Goal: Find specific page/section: Find specific page/section

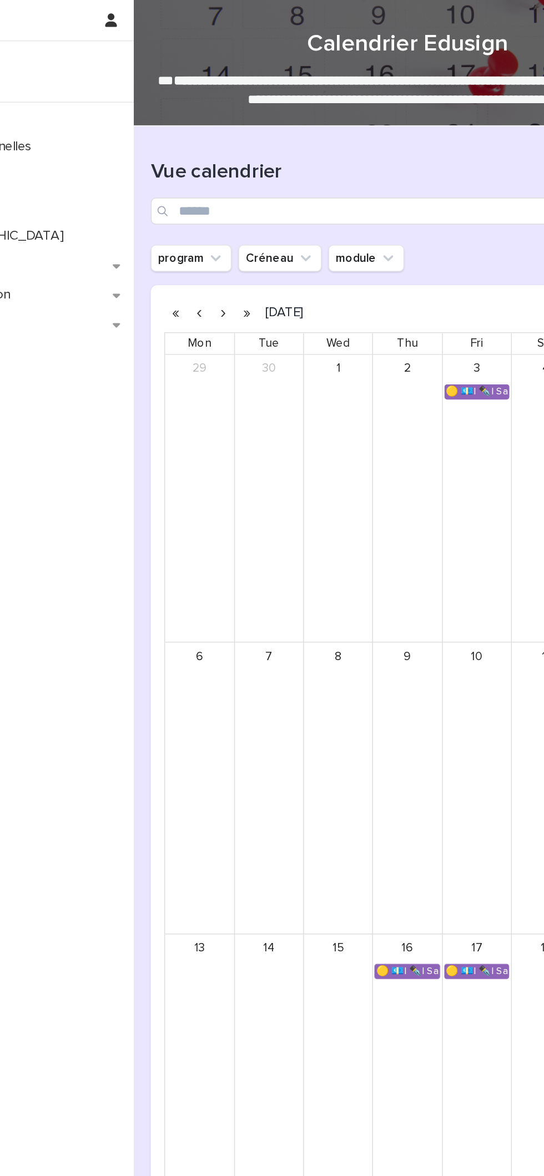
click at [257, 206] on button "button" at bounding box center [258, 207] width 16 height 18
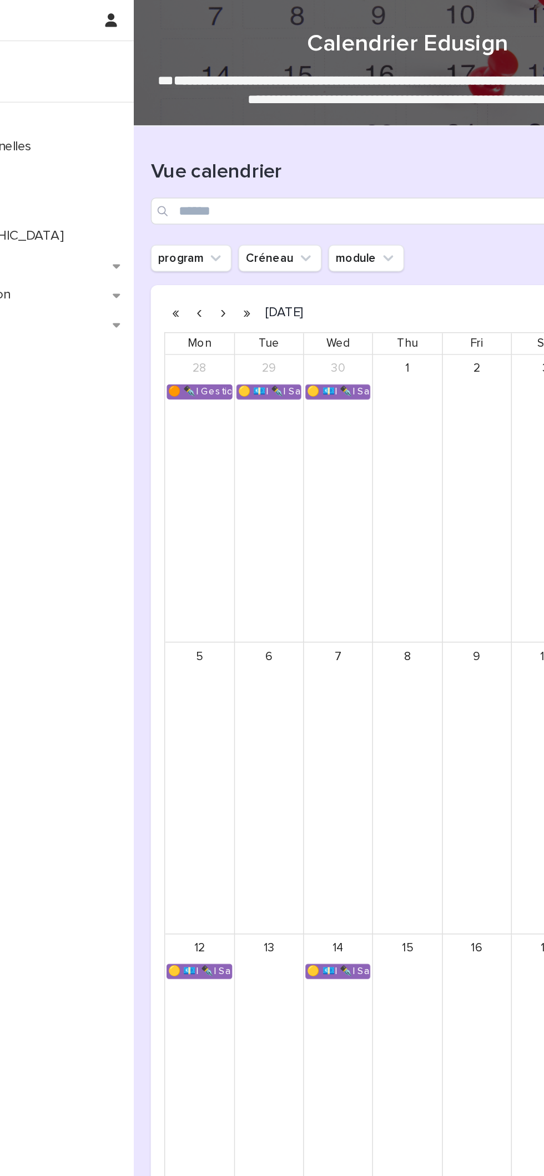
click at [241, 206] on button "button" at bounding box center [242, 207] width 16 height 18
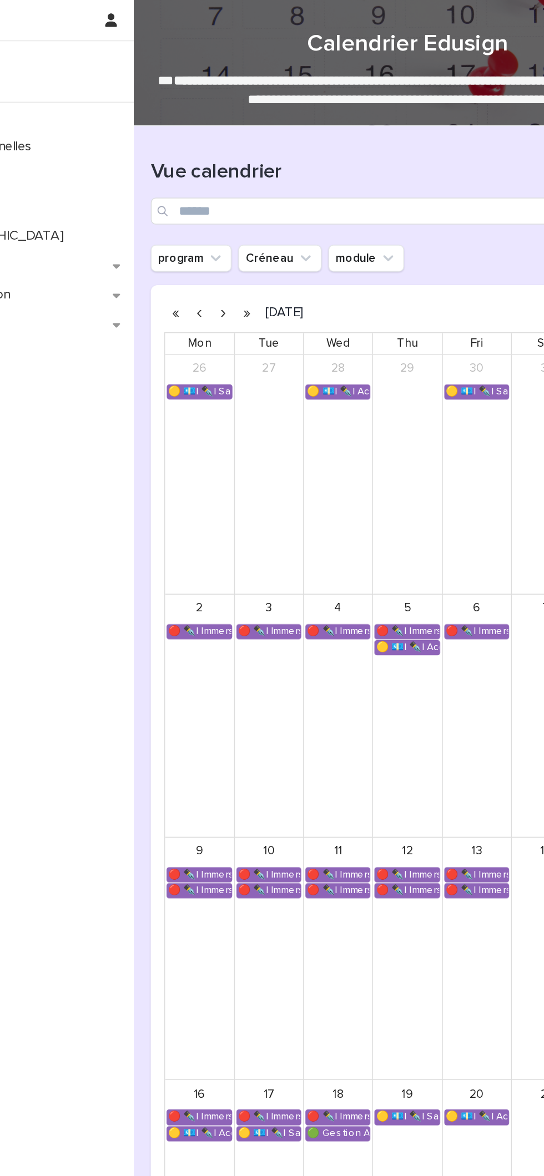
click at [242, 206] on button "button" at bounding box center [242, 207] width 16 height 18
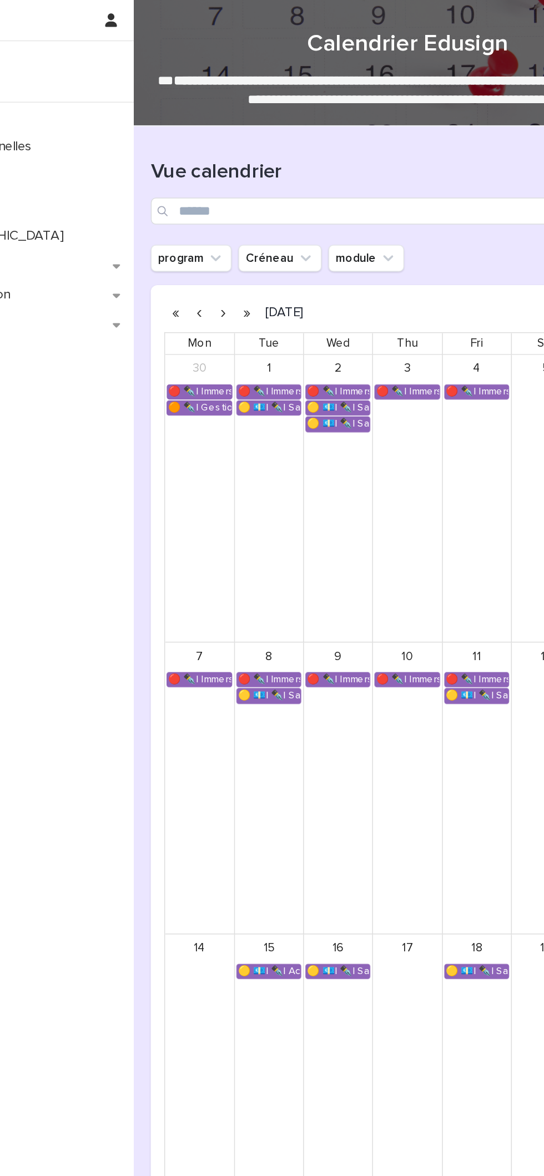
click at [241, 198] on button "button" at bounding box center [242, 207] width 16 height 18
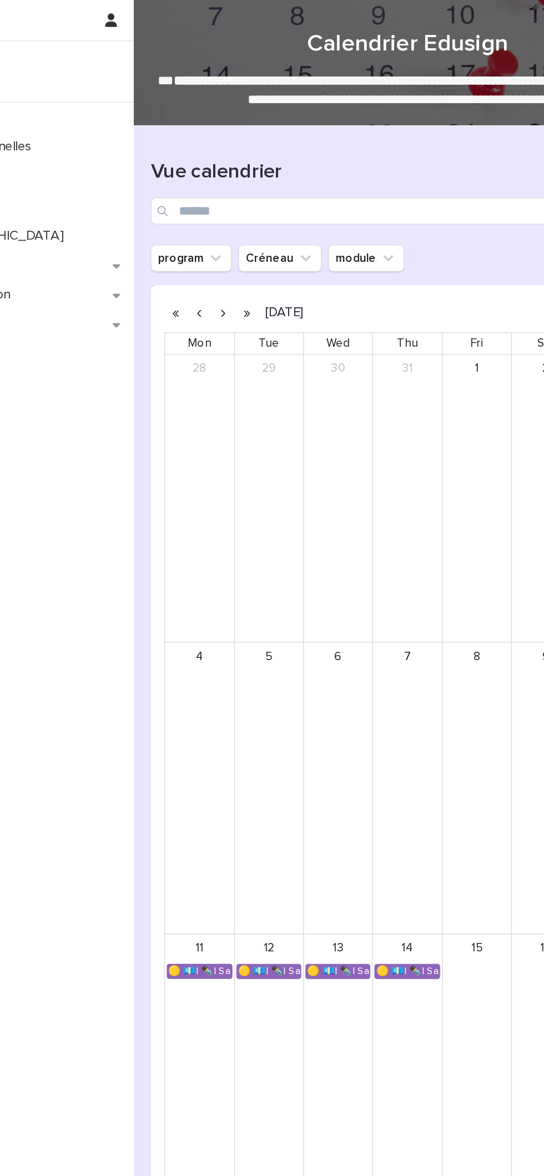
click at [241, 205] on button "button" at bounding box center [242, 207] width 16 height 18
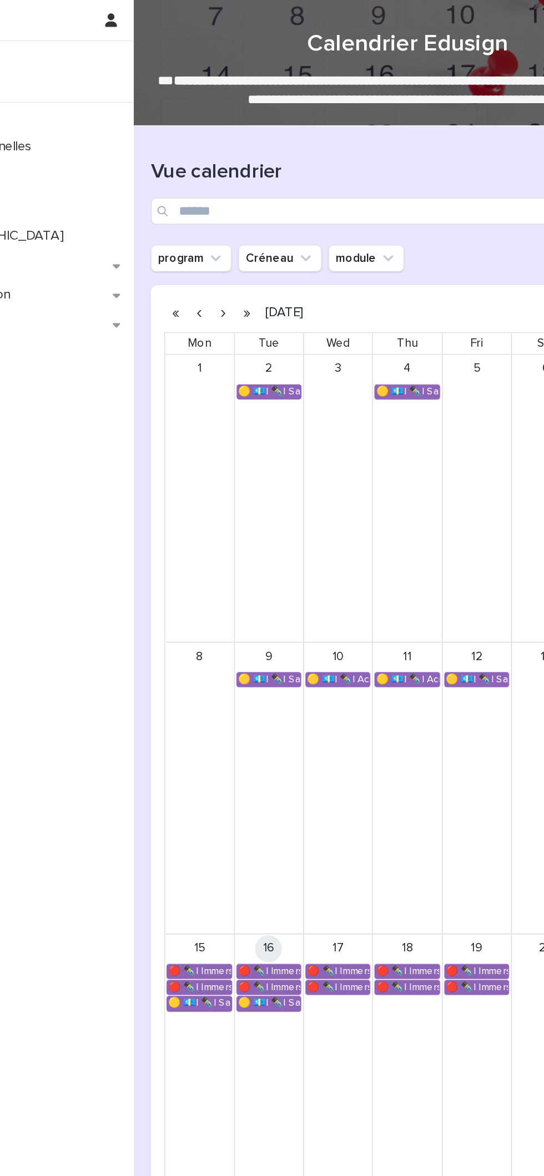
scroll to position [22, 0]
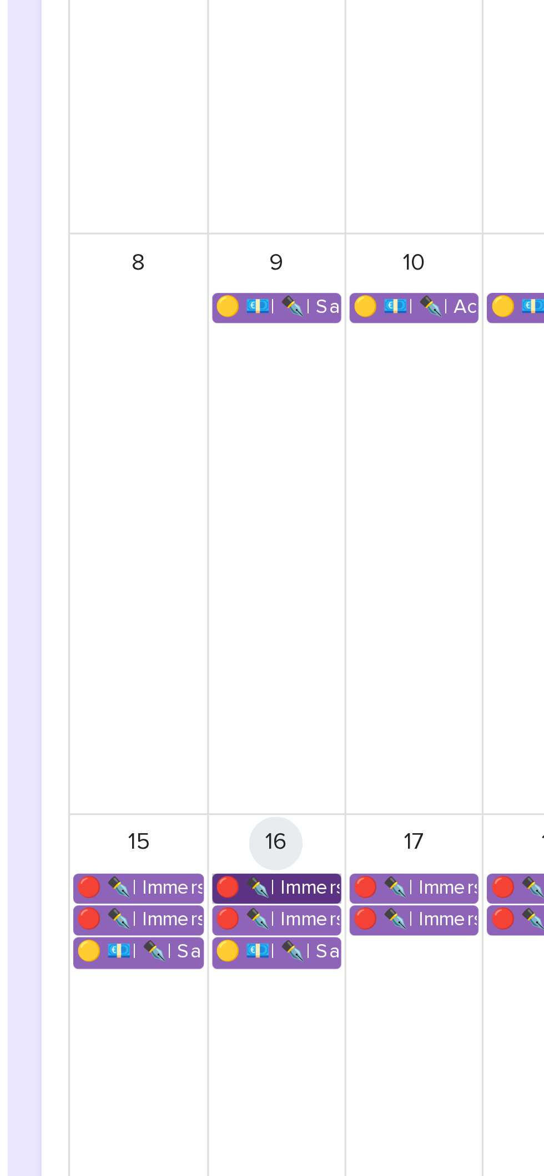
click at [285, 620] on link "🔴 ✒️| Immersion Entreprise - Immersion tutorée" at bounding box center [272, 619] width 43 height 10
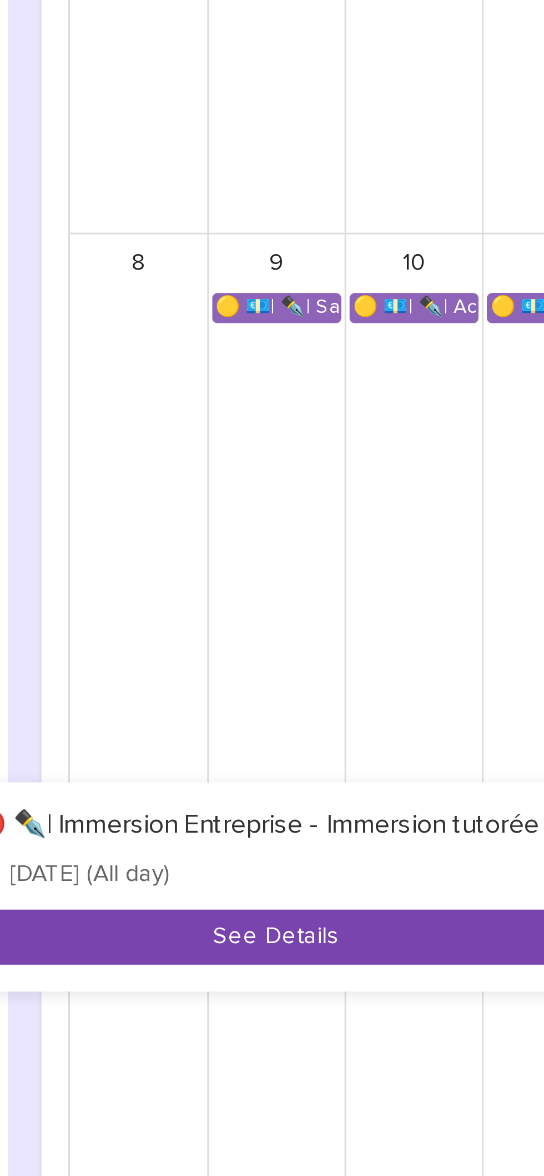
click at [292, 636] on button "See Details" at bounding box center [271, 635] width 201 height 18
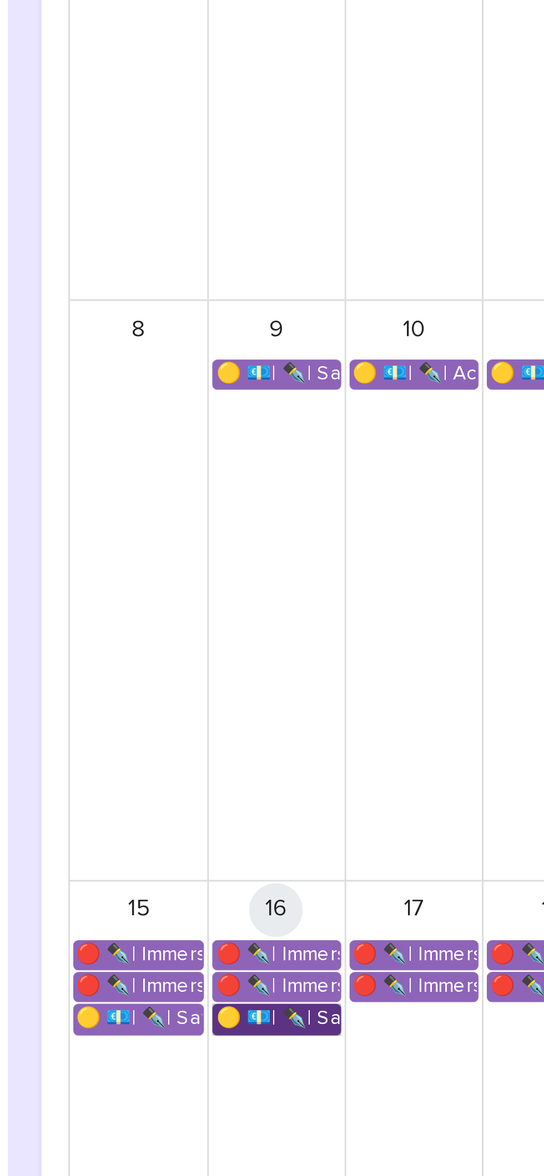
click at [259, 662] on link "🟡 💶| ✒️| Savoir-être métier - Communication interpersonnelle avec les personnes…" at bounding box center [272, 662] width 43 height 10
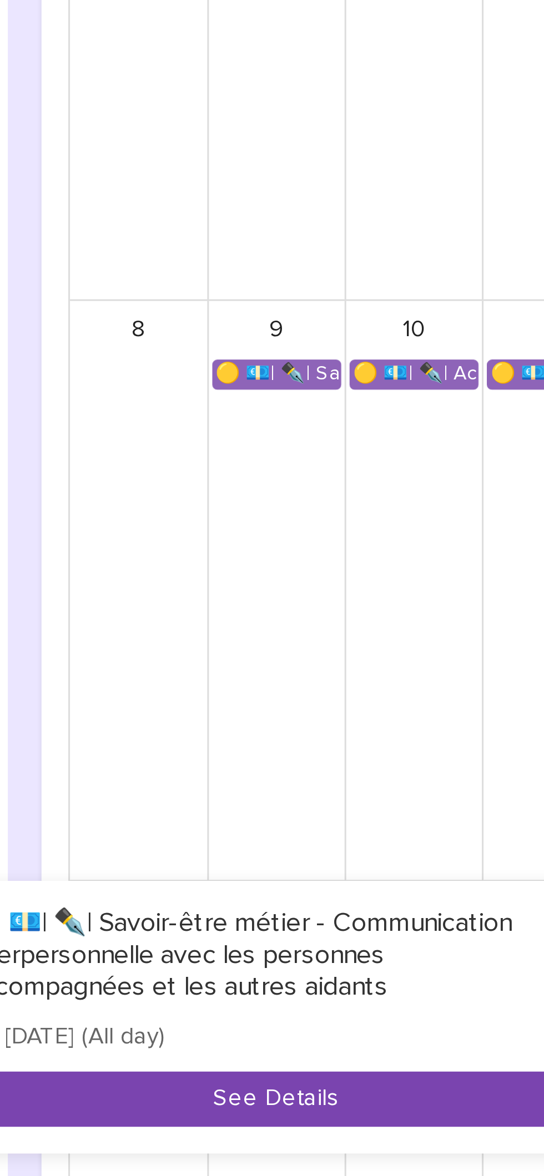
click at [236, 686] on button "See Details" at bounding box center [272, 689] width 204 height 18
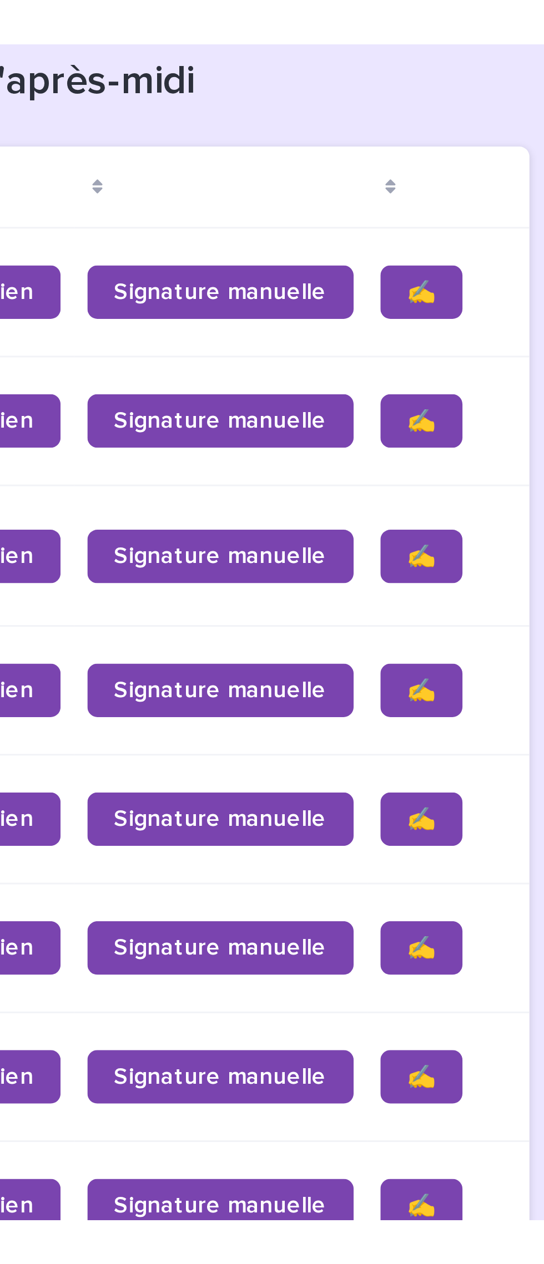
scroll to position [0, 202]
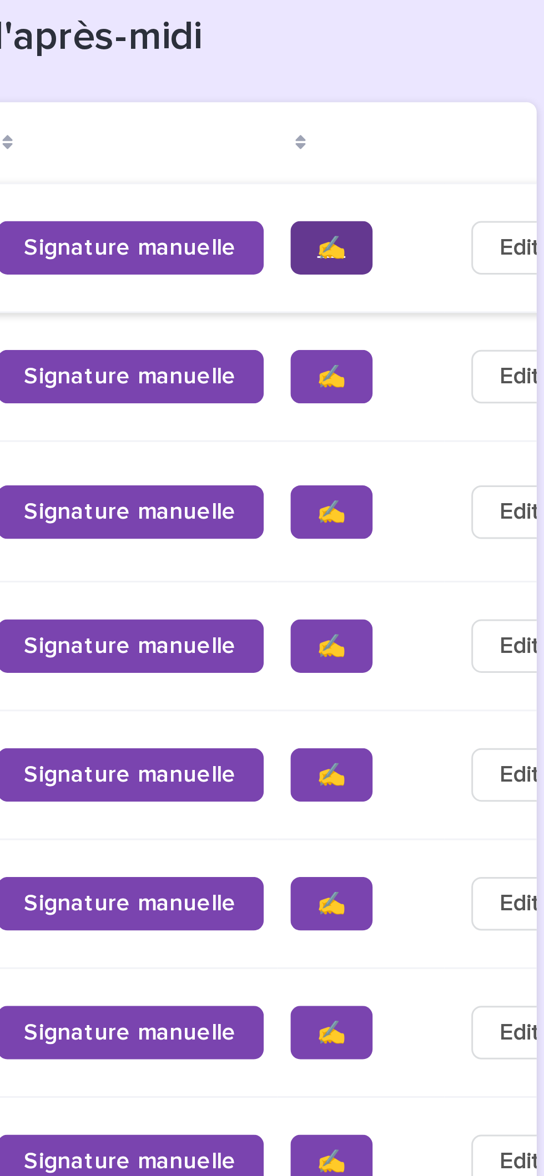
click at [451, 415] on link "✍️" at bounding box center [464, 406] width 27 height 18
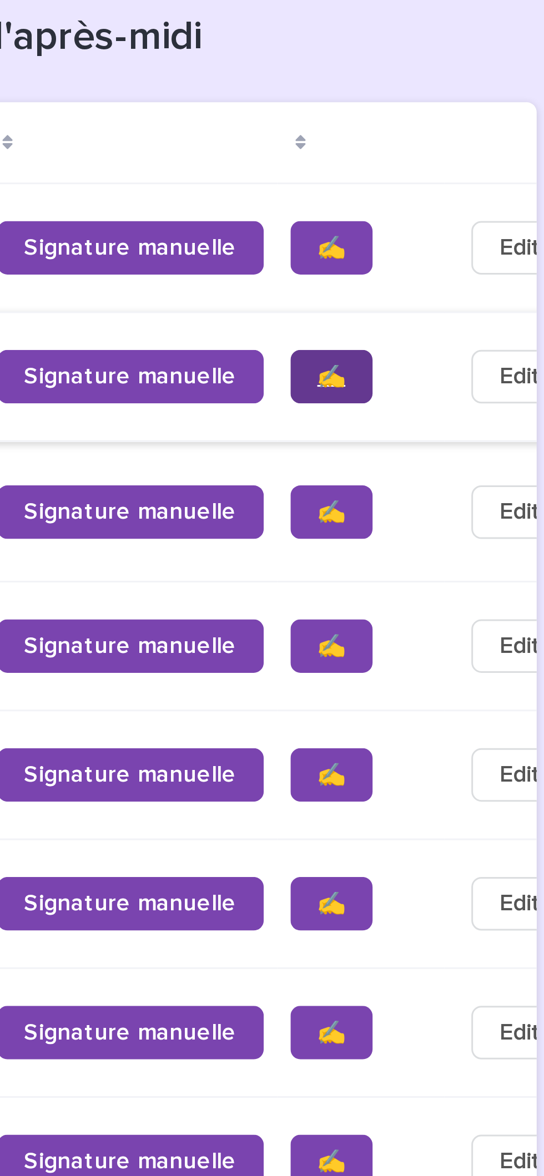
click at [451, 450] on link "✍️" at bounding box center [464, 449] width 27 height 18
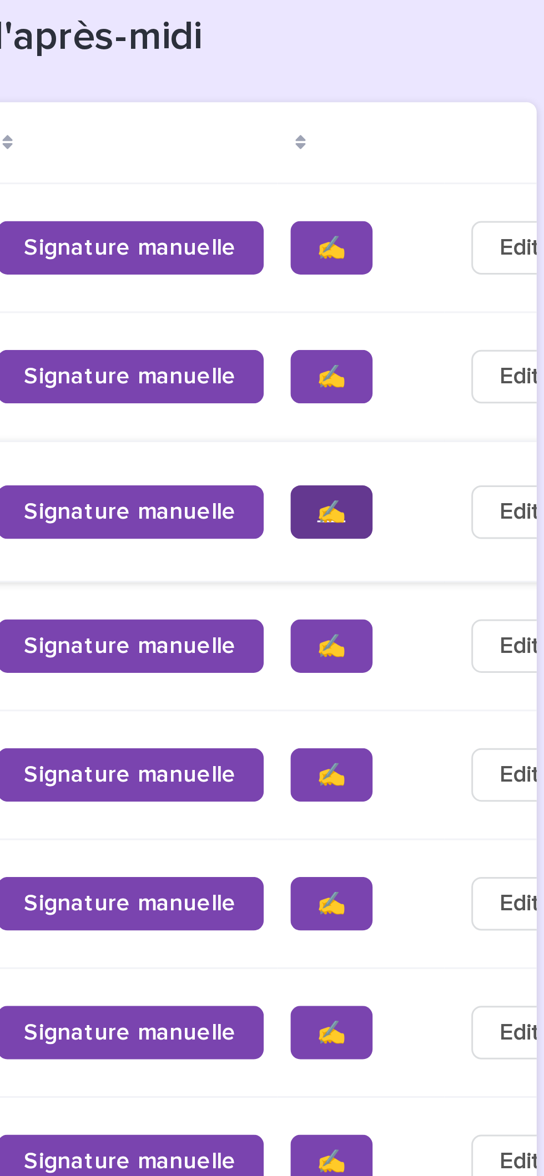
click at [460, 498] on span "✍️" at bounding box center [464, 494] width 9 height 8
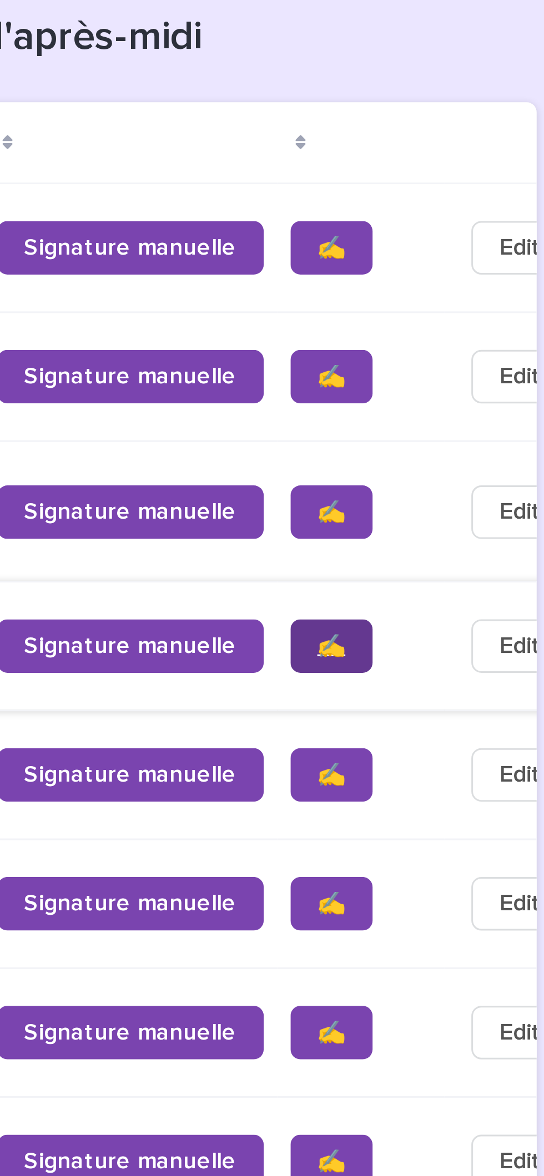
click at [460, 542] on span "✍️" at bounding box center [464, 538] width 9 height 8
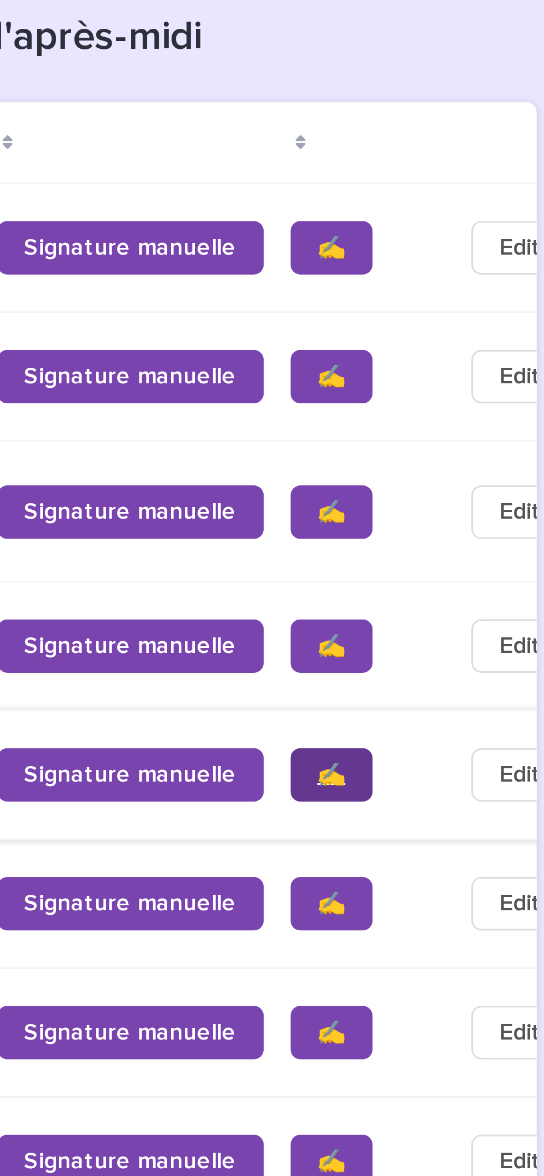
click at [460, 584] on span "✍️" at bounding box center [464, 581] width 9 height 8
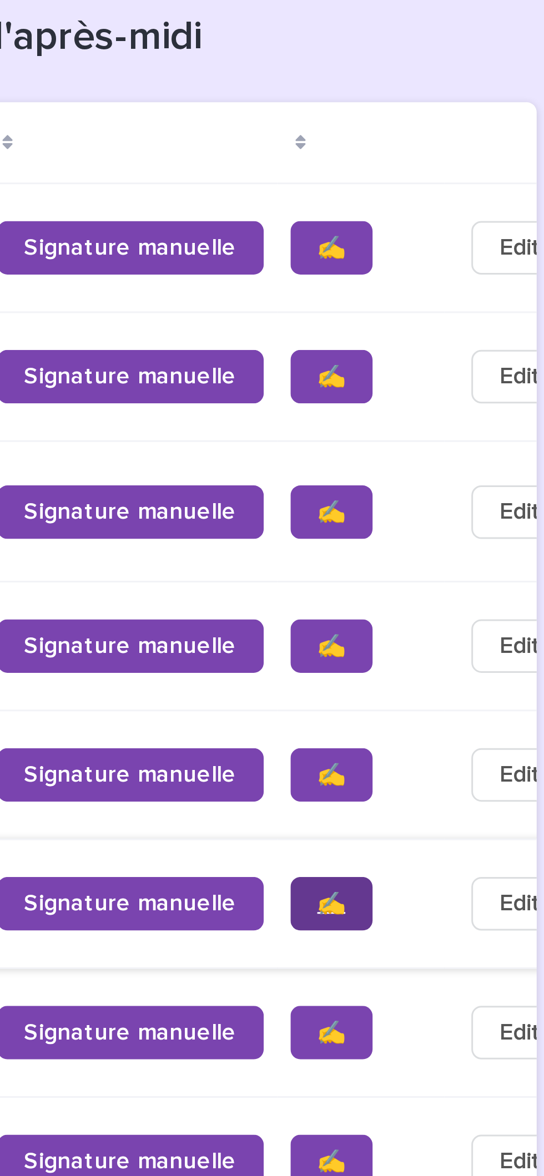
click at [460, 628] on span "✍️" at bounding box center [464, 624] width 9 height 8
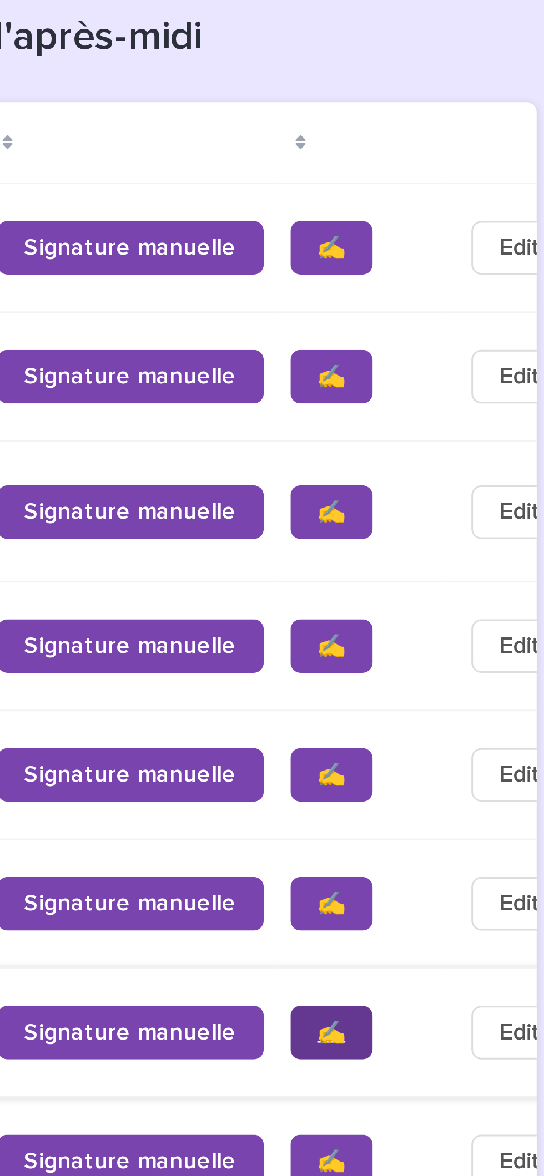
click at [460, 670] on span "✍️" at bounding box center [464, 666] width 9 height 8
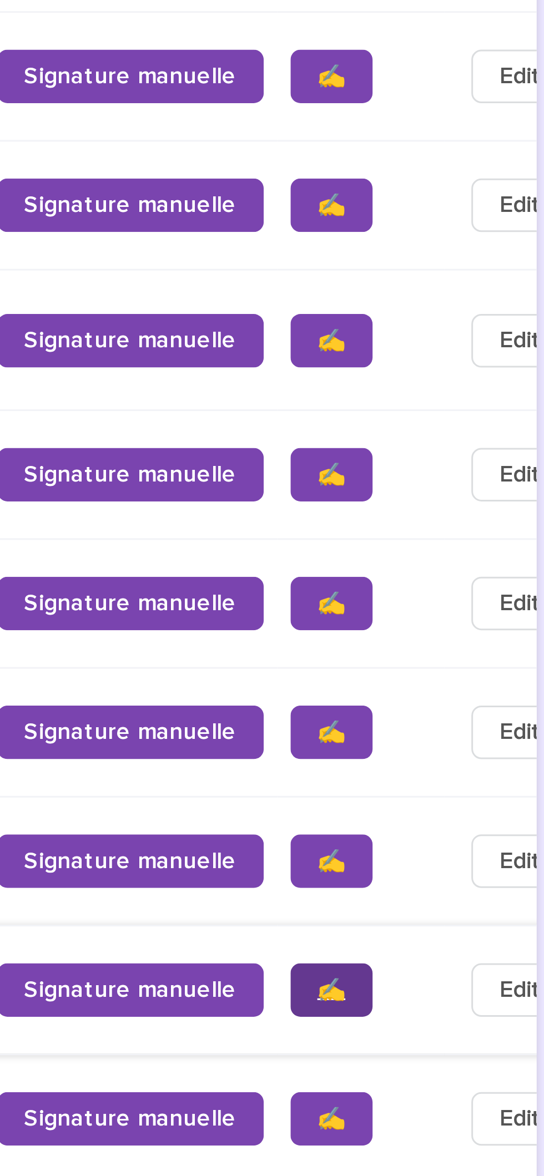
click at [460, 713] on span "✍️" at bounding box center [464, 709] width 9 height 8
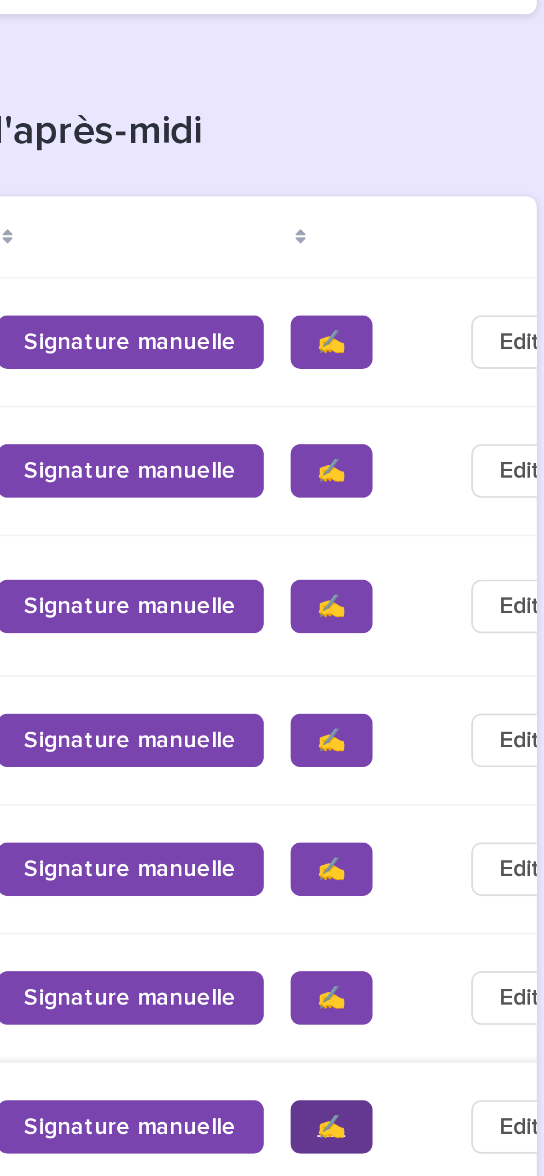
click at [460, 758] on span "✍️" at bounding box center [464, 755] width 9 height 8
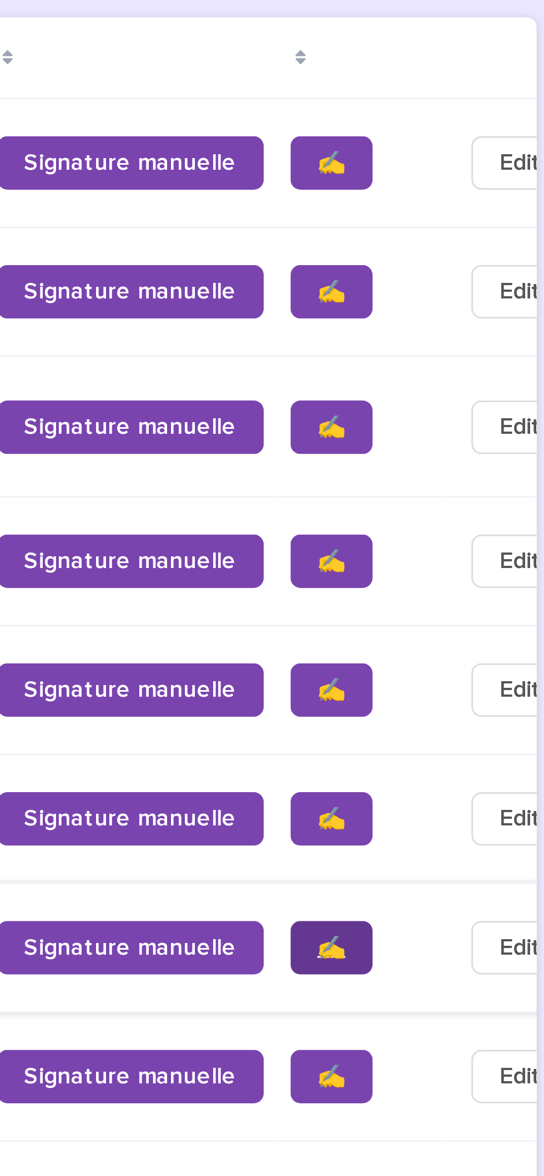
scroll to position [1038, 0]
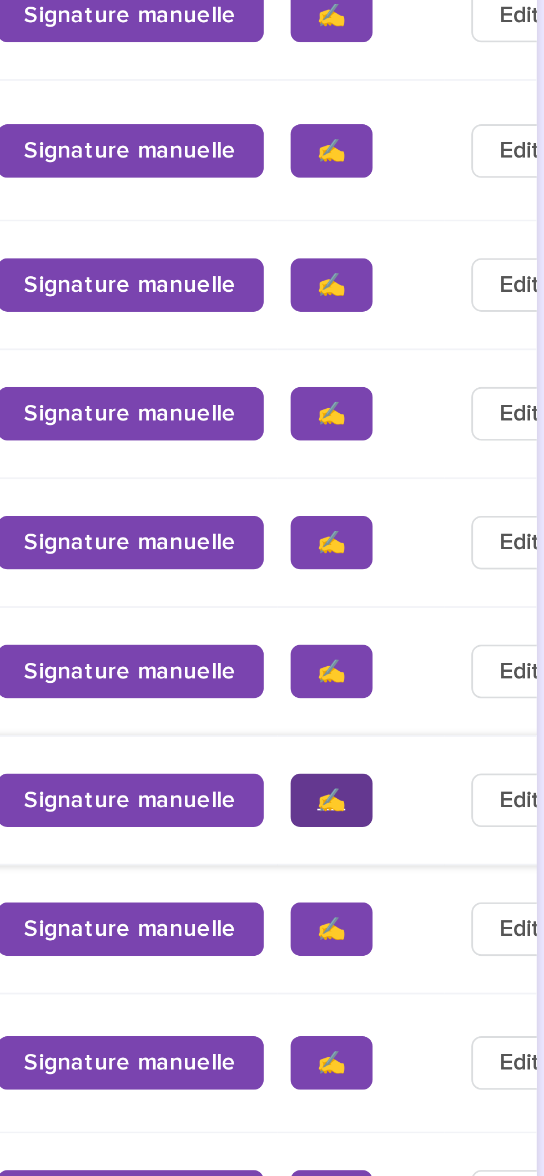
click at [460, 713] on span "✍️" at bounding box center [464, 709] width 9 height 8
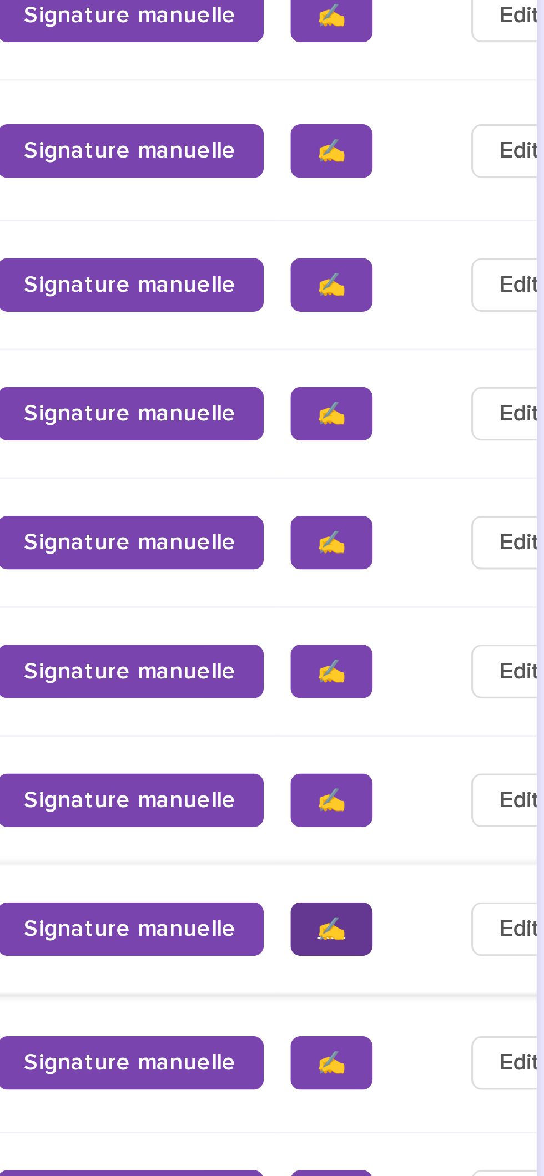
click at [460, 756] on span "✍️" at bounding box center [464, 752] width 9 height 8
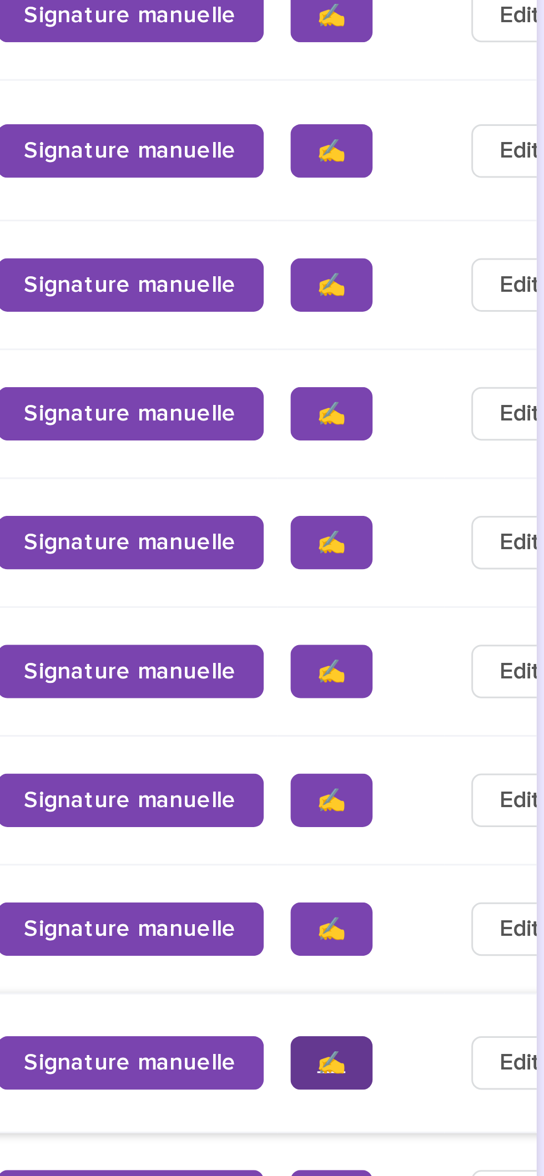
click at [460, 800] on span "✍️" at bounding box center [464, 796] width 9 height 8
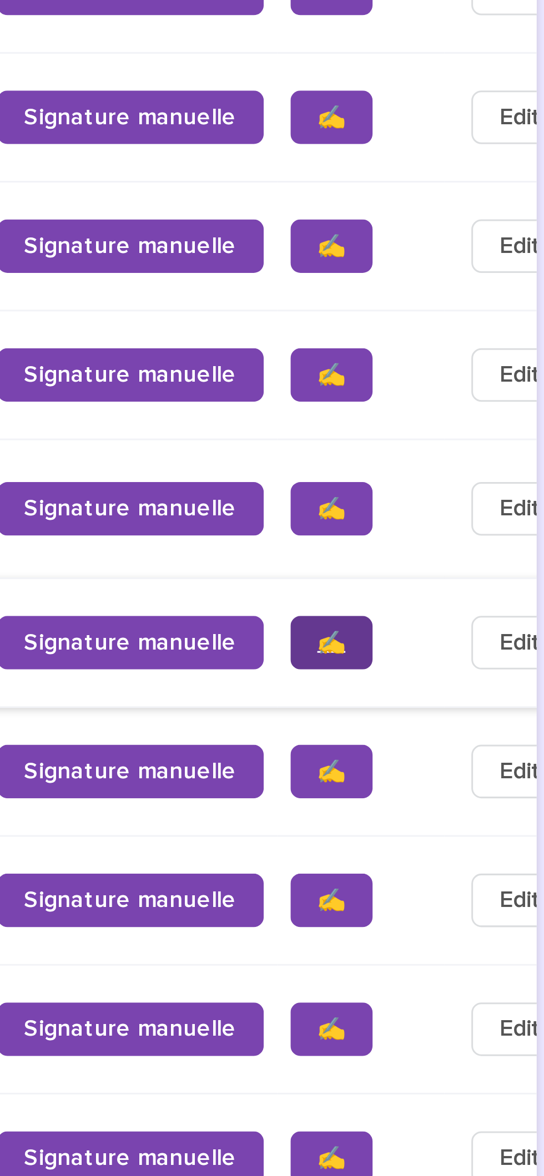
click at [460, 844] on span "✍️" at bounding box center [464, 841] width 9 height 8
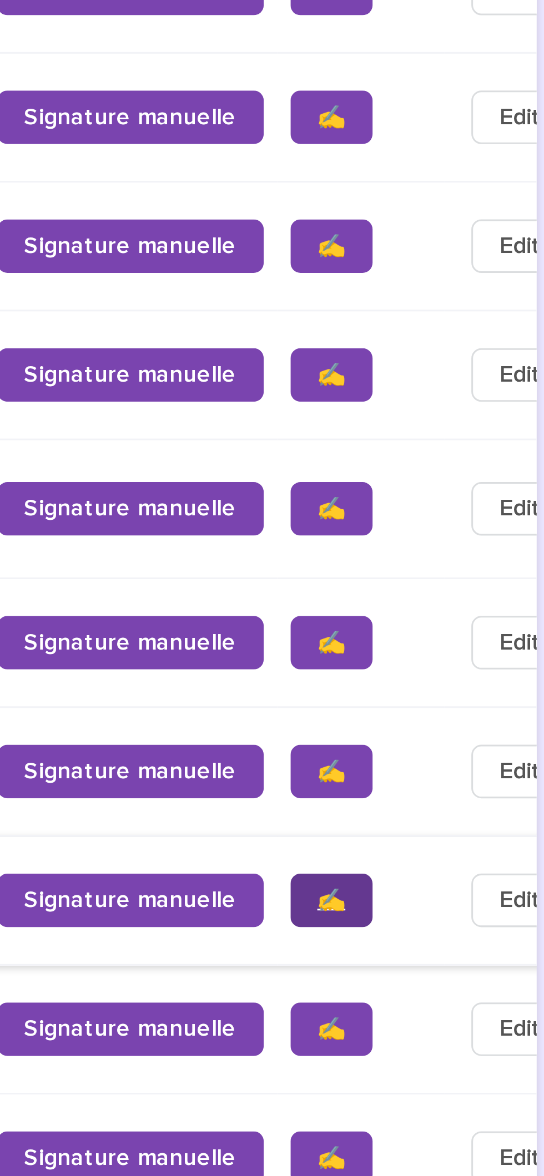
click at [460, 930] on span "✍️" at bounding box center [464, 926] width 9 height 8
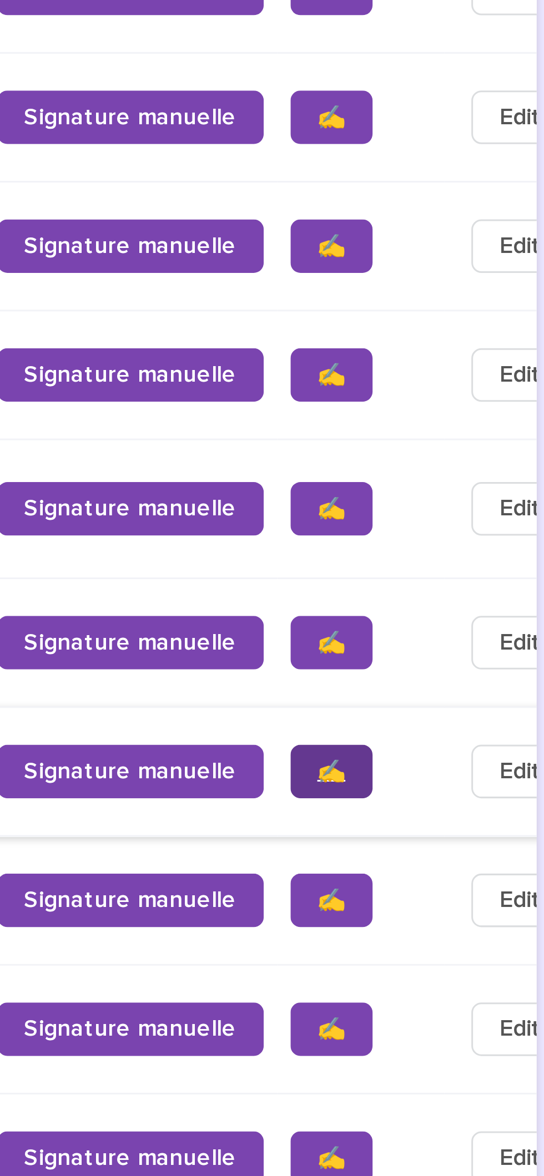
click at [460, 887] on span "✍️" at bounding box center [464, 883] width 9 height 8
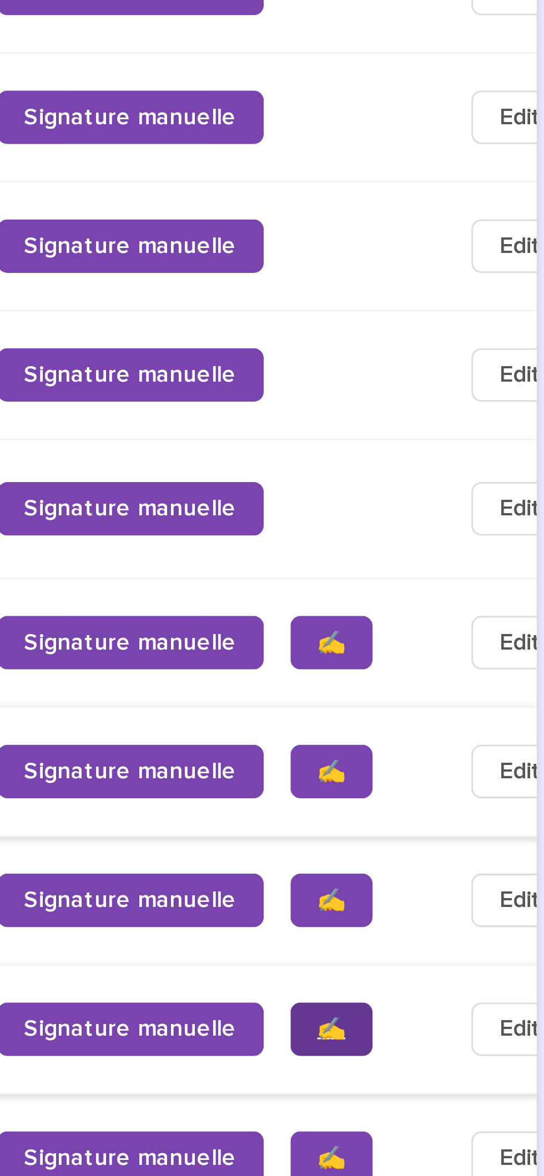
click at [460, 973] on span "✍️" at bounding box center [464, 969] width 9 height 8
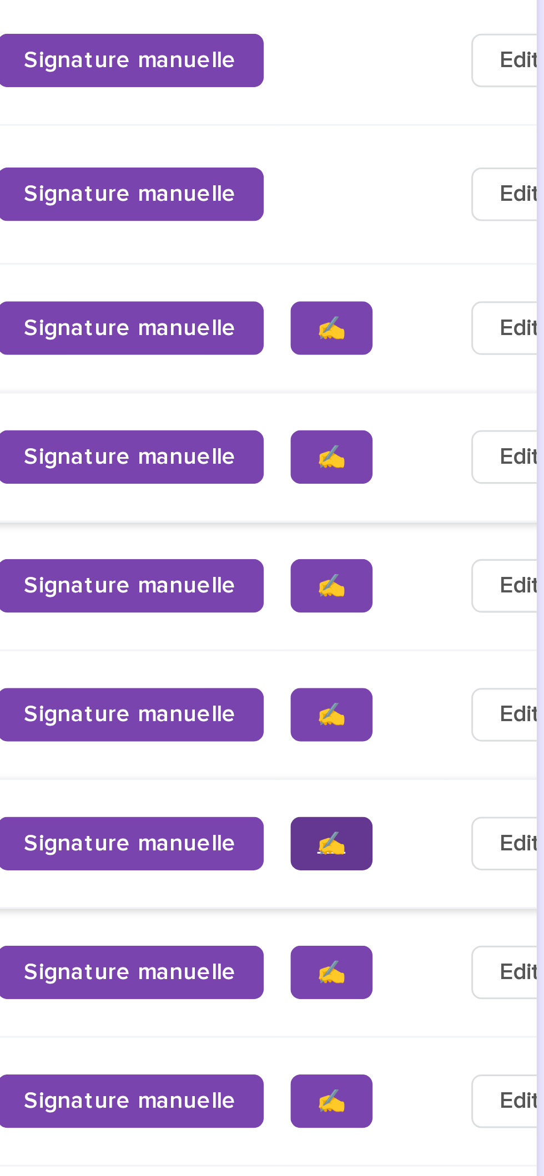
click at [460, 1015] on span "✍️" at bounding box center [464, 1012] width 9 height 8
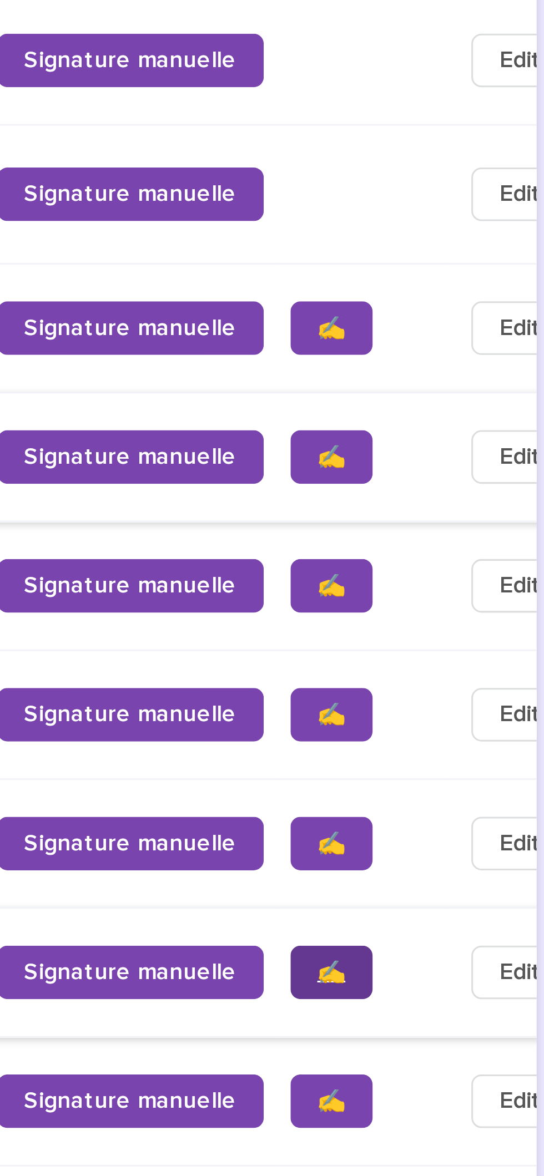
click at [451, 1063] on link "✍️" at bounding box center [464, 1054] width 27 height 18
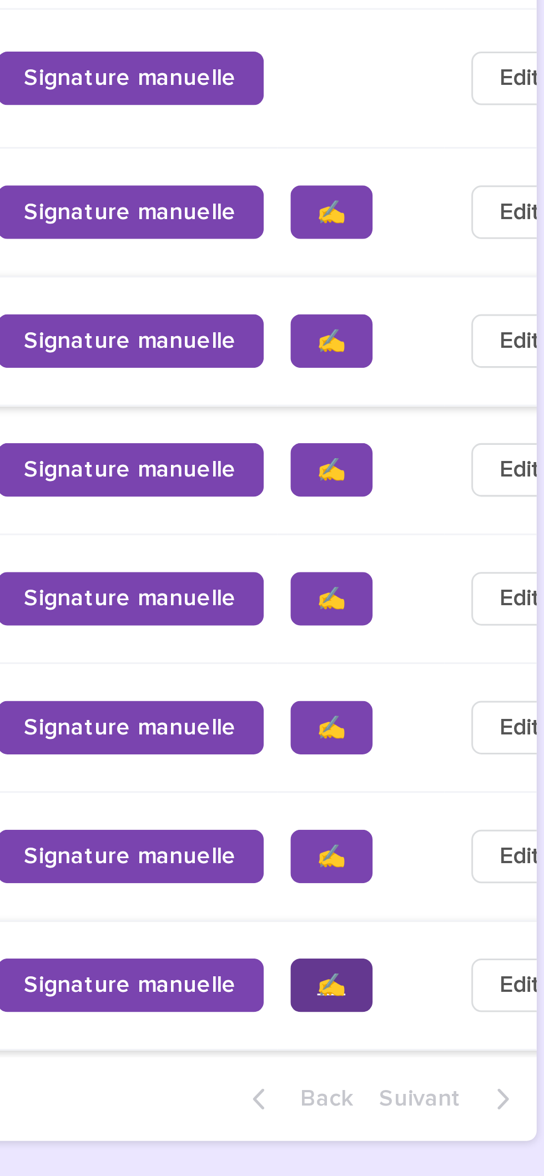
click at [460, 1101] on span "✍️" at bounding box center [464, 1097] width 9 height 8
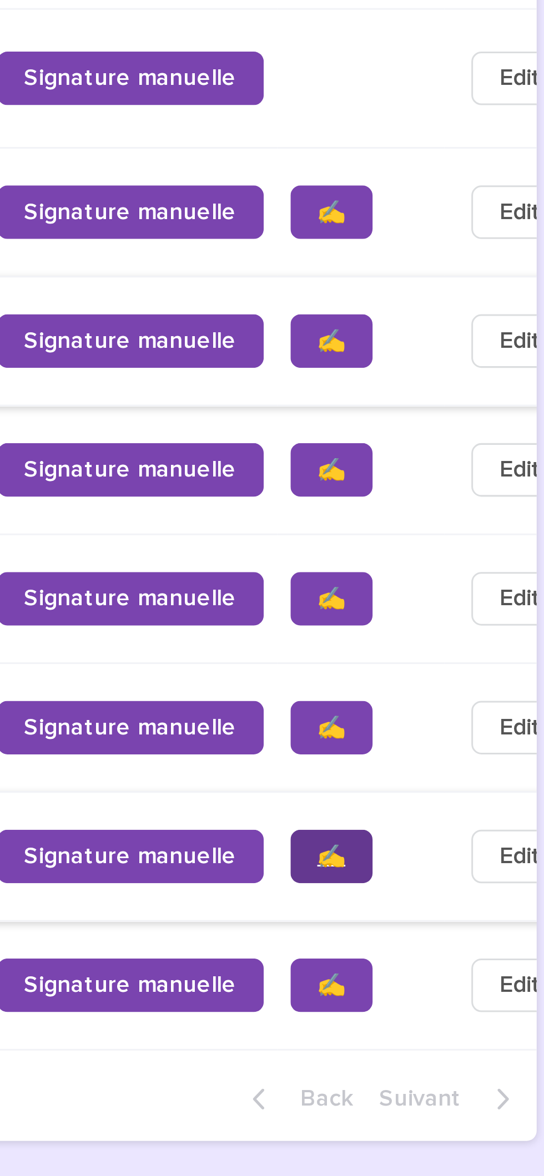
click at [451, 1063] on link "✍️" at bounding box center [464, 1054] width 27 height 18
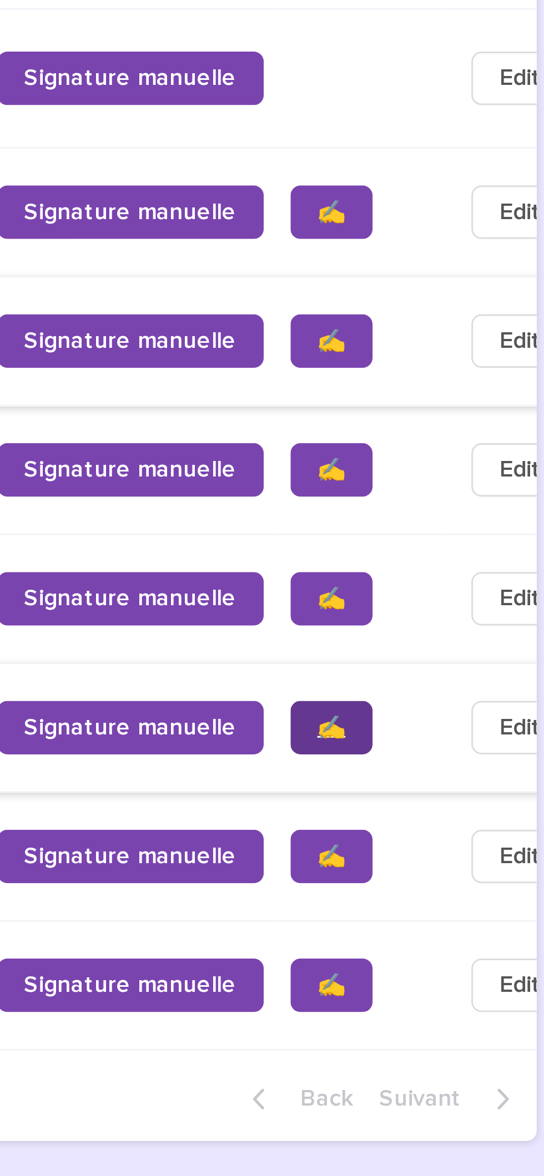
click at [460, 1015] on span "✍️" at bounding box center [464, 1012] width 9 height 8
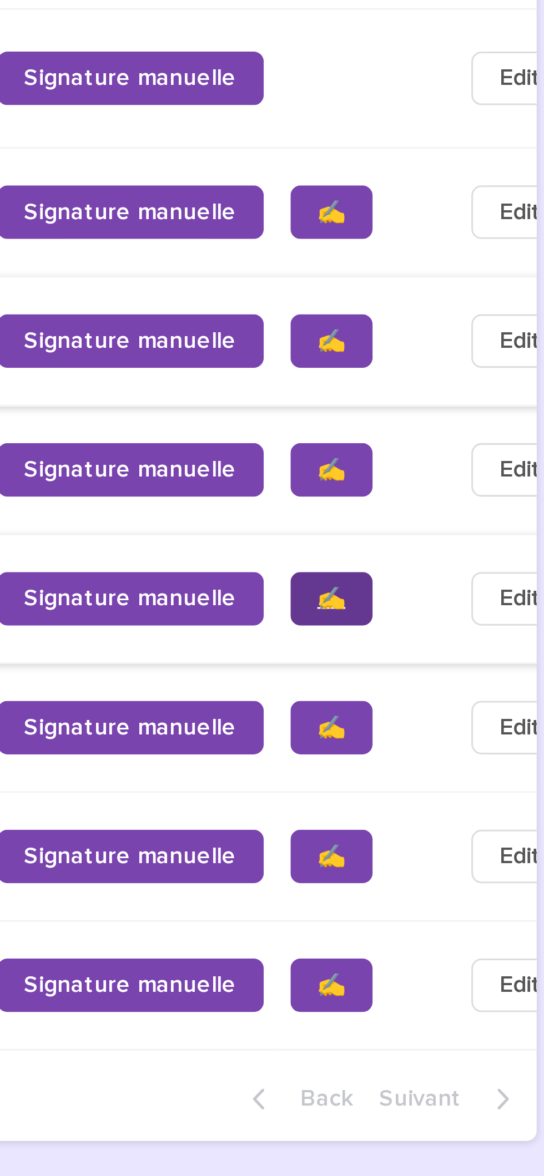
click at [451, 978] on link "✍️" at bounding box center [464, 969] width 27 height 18
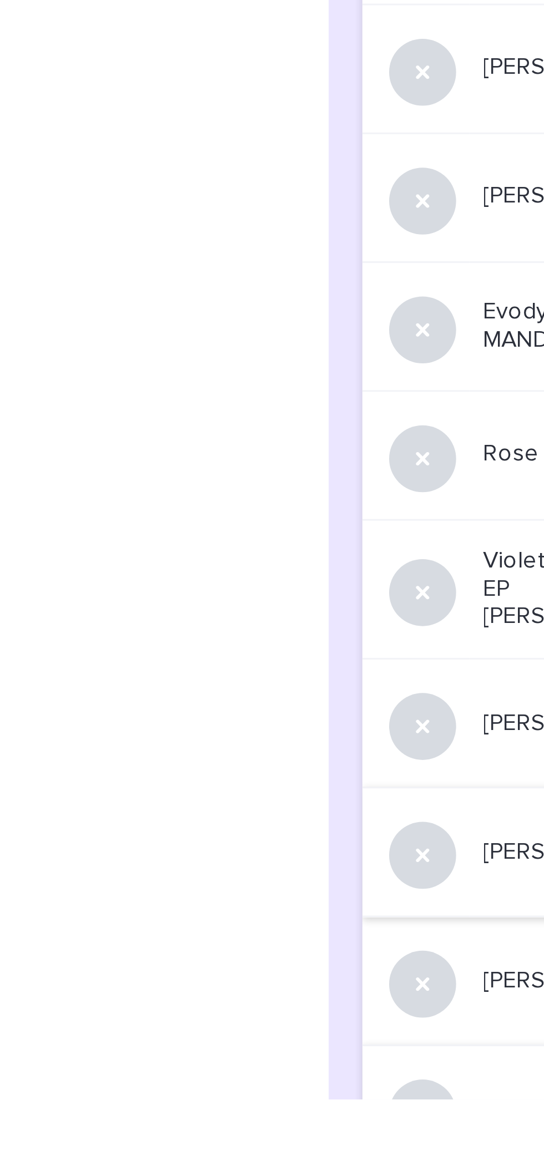
scroll to position [820, 0]
